Goal: Navigation & Orientation: Find specific page/section

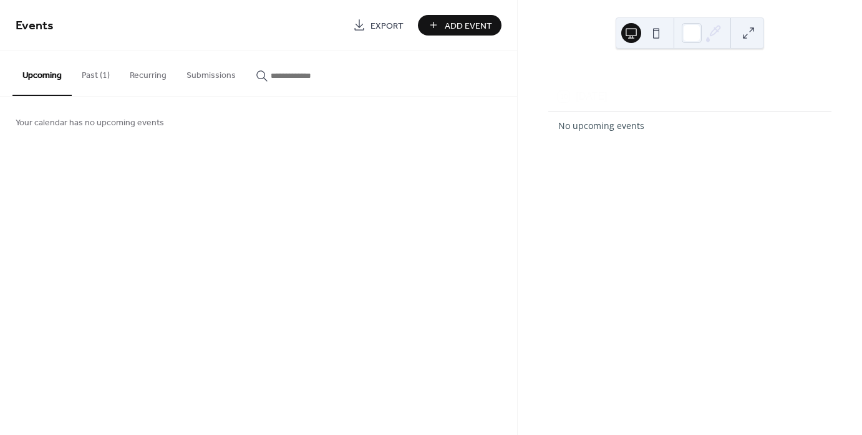
click at [97, 80] on button "Past (1)" at bounding box center [96, 73] width 48 height 44
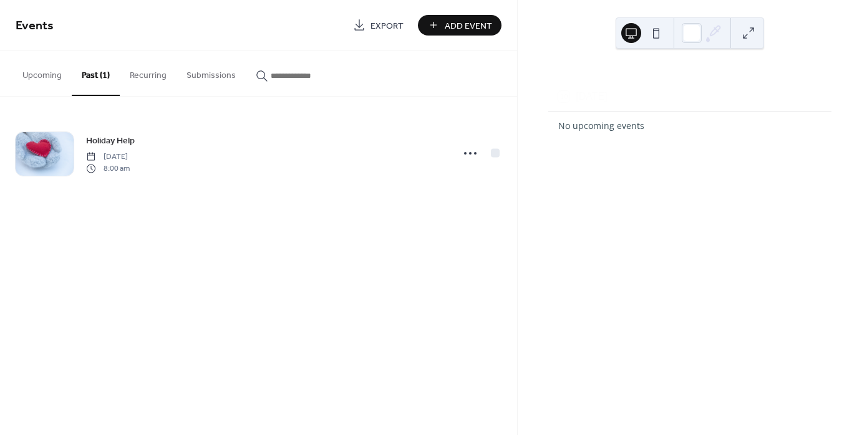
click at [42, 76] on button "Upcoming" at bounding box center [41, 73] width 59 height 44
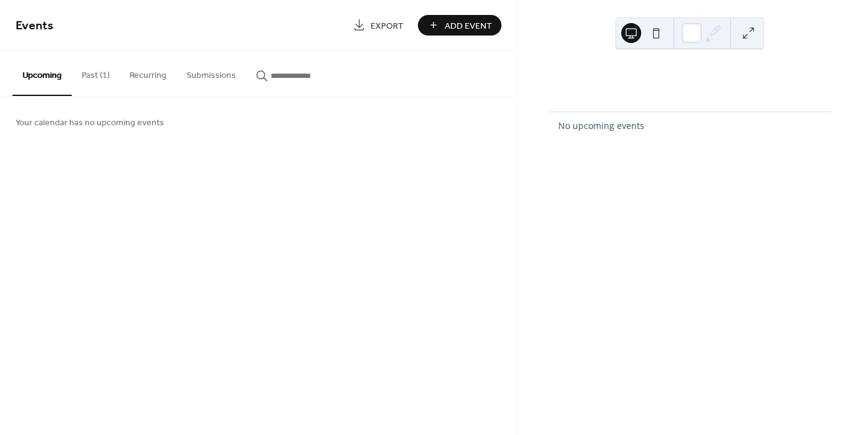
click at [171, 78] on button "Recurring" at bounding box center [148, 73] width 57 height 44
click at [214, 77] on button "Submissions" at bounding box center [210, 73] width 69 height 44
click at [267, 80] on div "button" at bounding box center [301, 75] width 90 height 13
